Goal: Find specific page/section: Find specific page/section

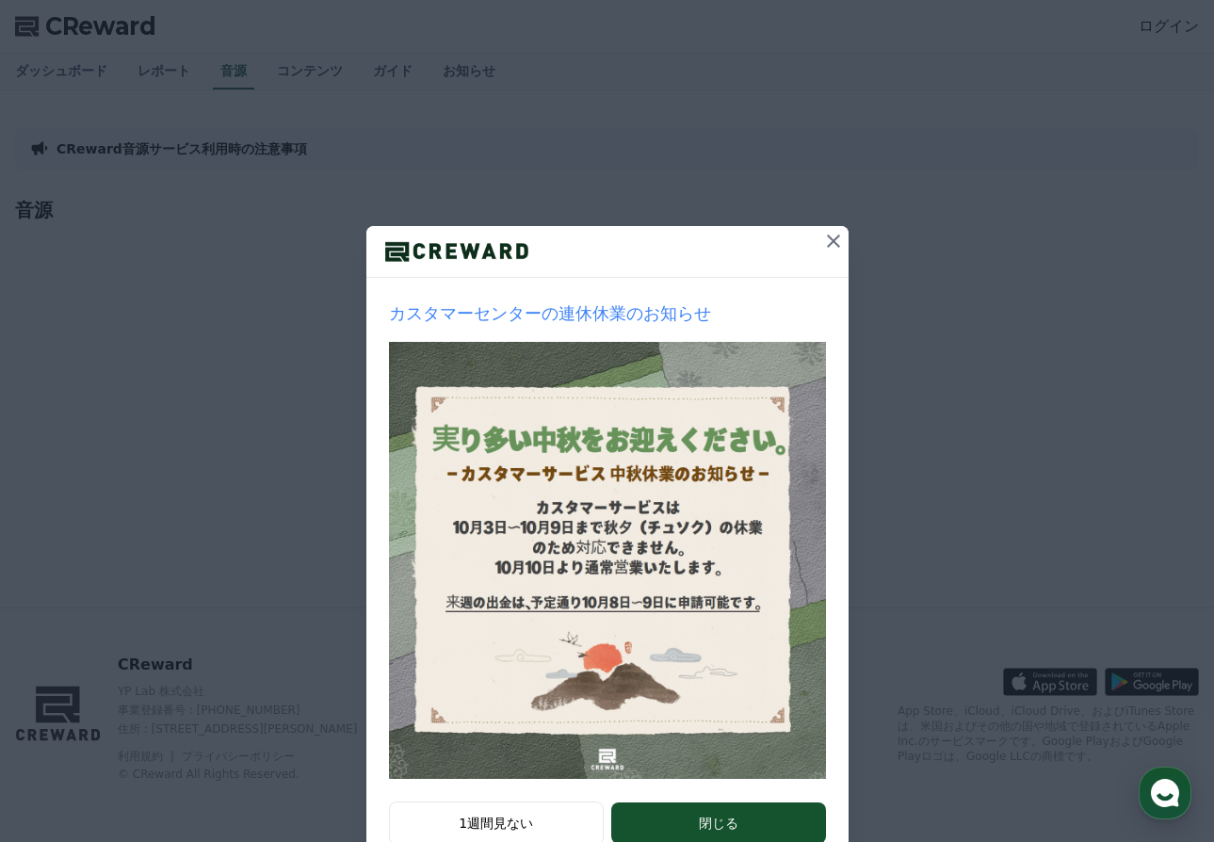
click at [826, 237] on icon at bounding box center [833, 241] width 23 height 23
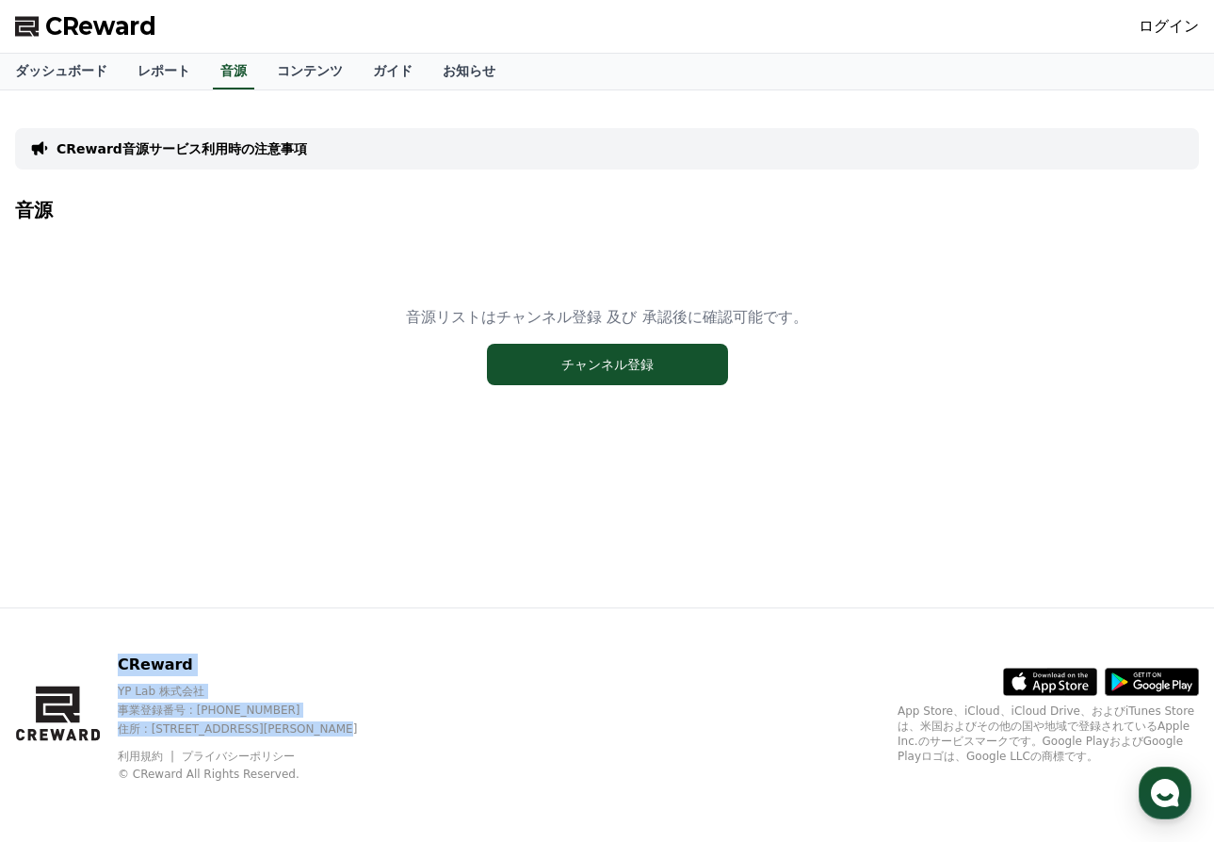
drag, startPoint x: 121, startPoint y: 659, endPoint x: 389, endPoint y: 730, distance: 276.6
click at [389, 730] on div "CReward YP Lab 株式会社 事業登録番号 : [PHONE_NUMBER] 住所 : [STREET_ADDRESS][PERSON_NAME] …" at bounding box center [254, 718] width 272 height 128
copy div "CReward YP Lab 株式会社 事業登録番号 : [PHONE_NUMBER] 住所 : [STREET_ADDRESS][PERSON_NAME]"
click at [30, 72] on link "ダッシュボード" at bounding box center [61, 72] width 122 height 36
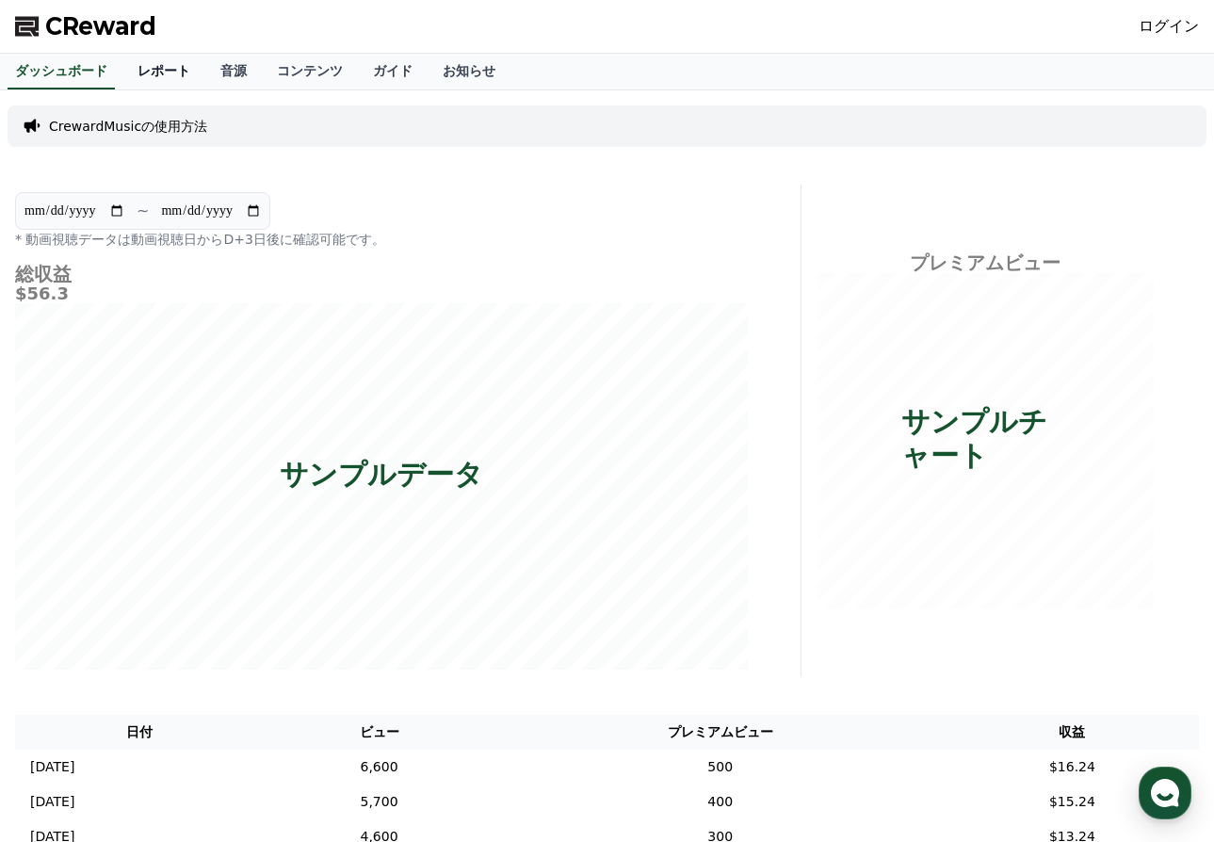
click at [134, 68] on link "レポート" at bounding box center [163, 72] width 83 height 36
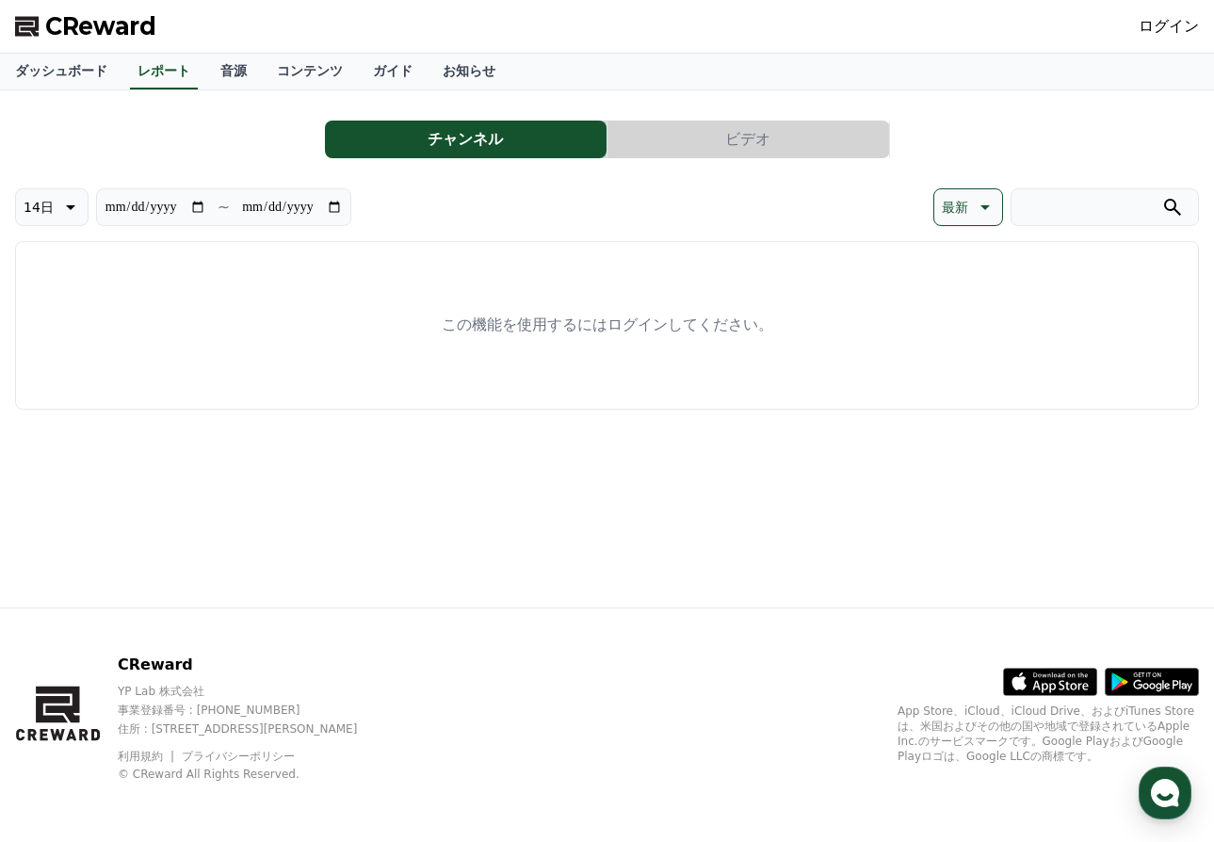
click at [751, 138] on button "ビデオ" at bounding box center [748, 140] width 282 height 38
